Goal: Check status: Check status

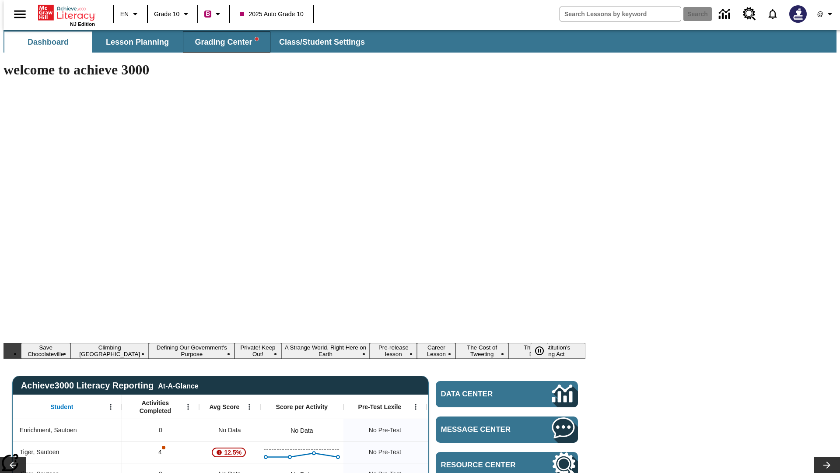
click at [223, 42] on span "Grading Center" at bounding box center [226, 42] width 63 height 10
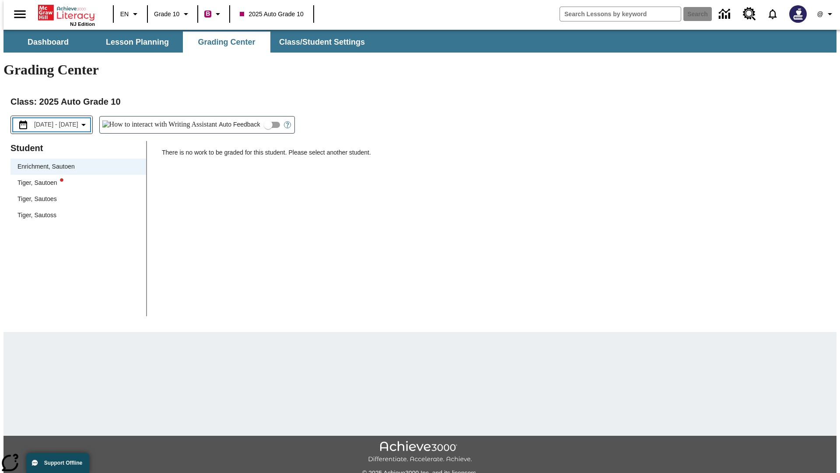
click at [63, 120] on span "[DATE] - [DATE]" at bounding box center [56, 124] width 44 height 9
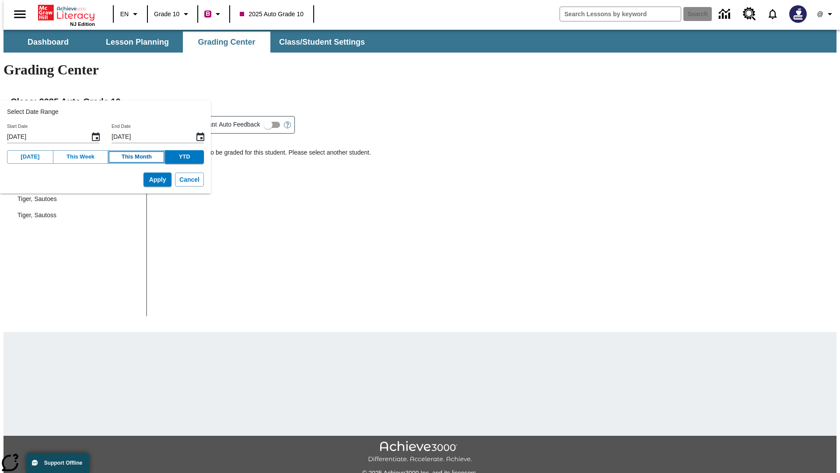
click at [127, 157] on button "This Month" at bounding box center [137, 157] width 58 height 14
type input "[DATE]"
click at [144, 179] on button "Apply" at bounding box center [158, 179] width 28 height 14
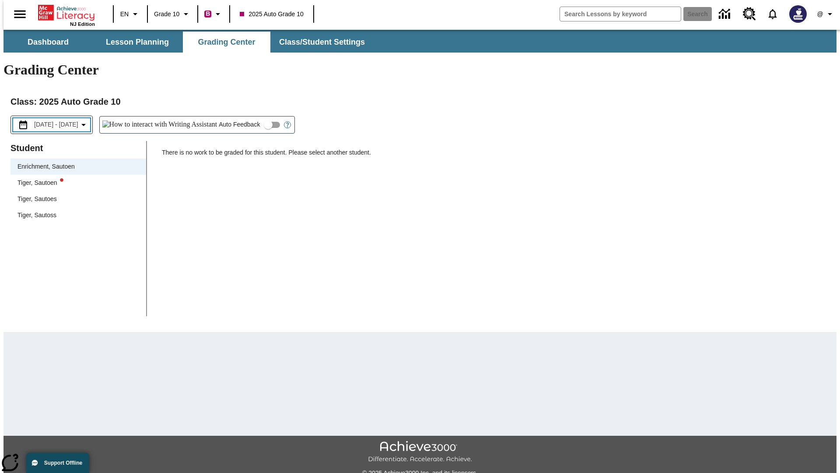
click at [65, 120] on span "[DATE] - [DATE]" at bounding box center [56, 124] width 44 height 9
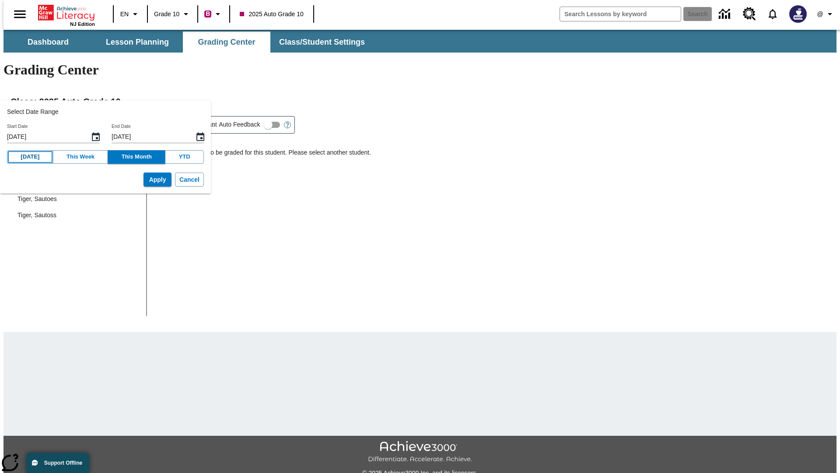
click at [28, 157] on button "[DATE]" at bounding box center [30, 157] width 46 height 14
type input "[DATE]"
